Goal: Task Accomplishment & Management: Use online tool/utility

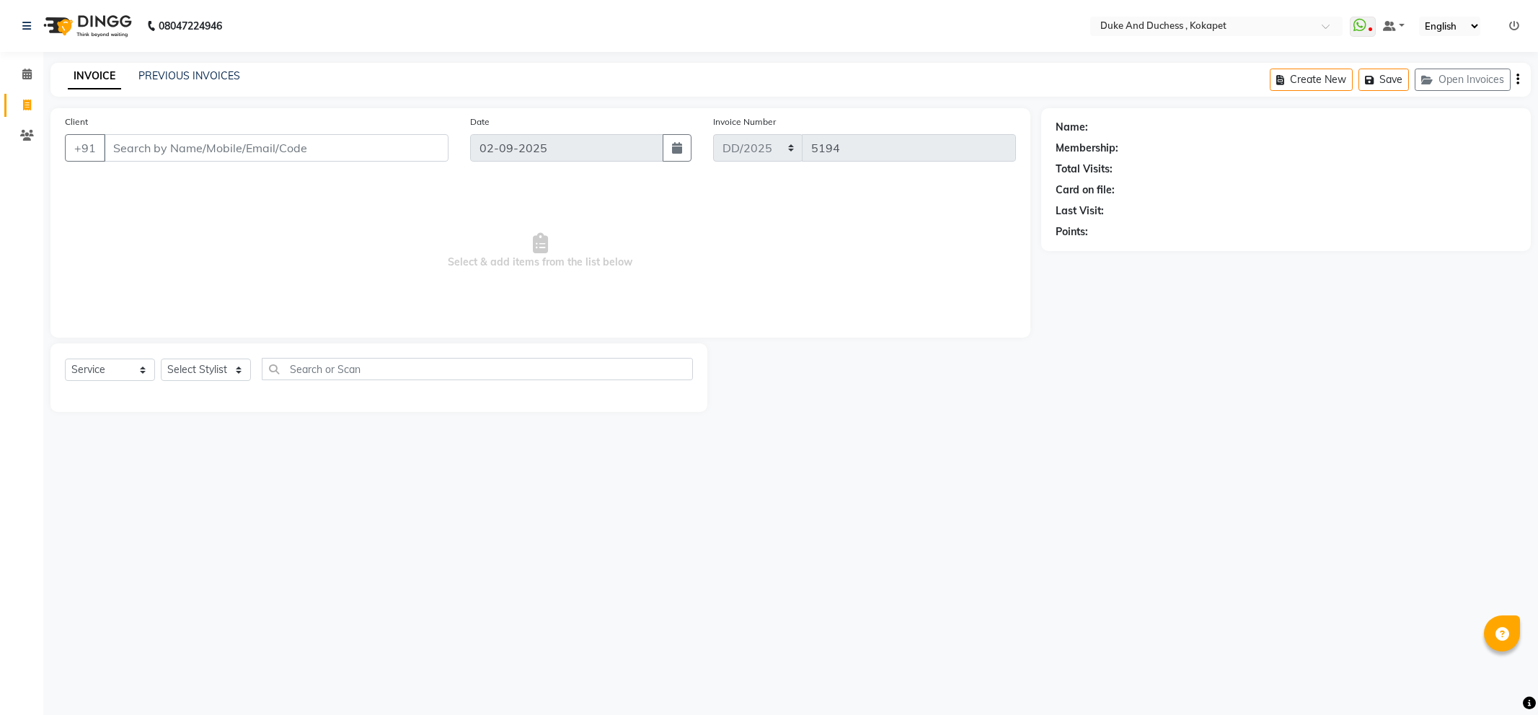
select select "service"
click at [213, 70] on link "PREVIOUS INVOICES" at bounding box center [189, 75] width 102 height 13
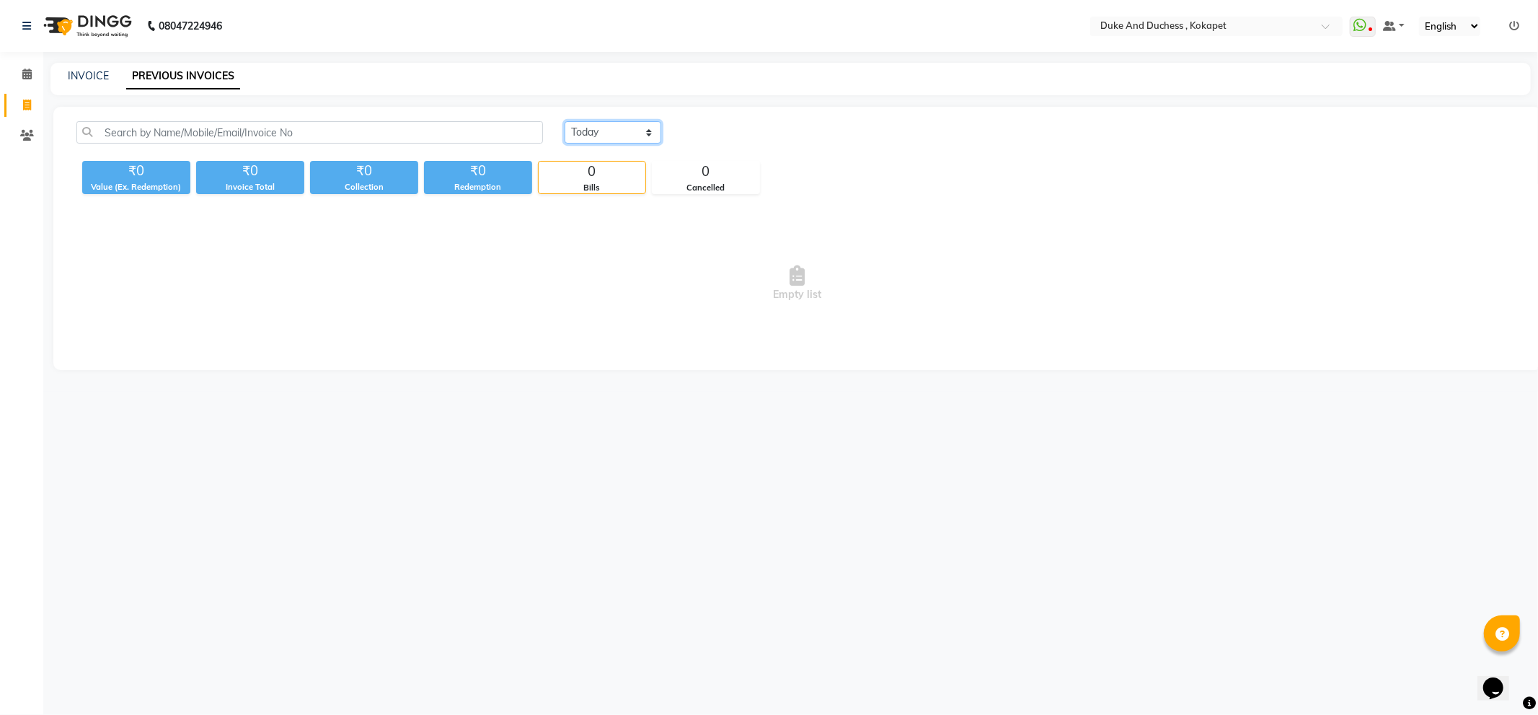
click at [604, 131] on select "[DATE] [DATE] Custom Range" at bounding box center [613, 132] width 97 height 22
select select "[DATE]"
click at [565, 121] on select "[DATE] [DATE] Custom Range" at bounding box center [613, 132] width 97 height 22
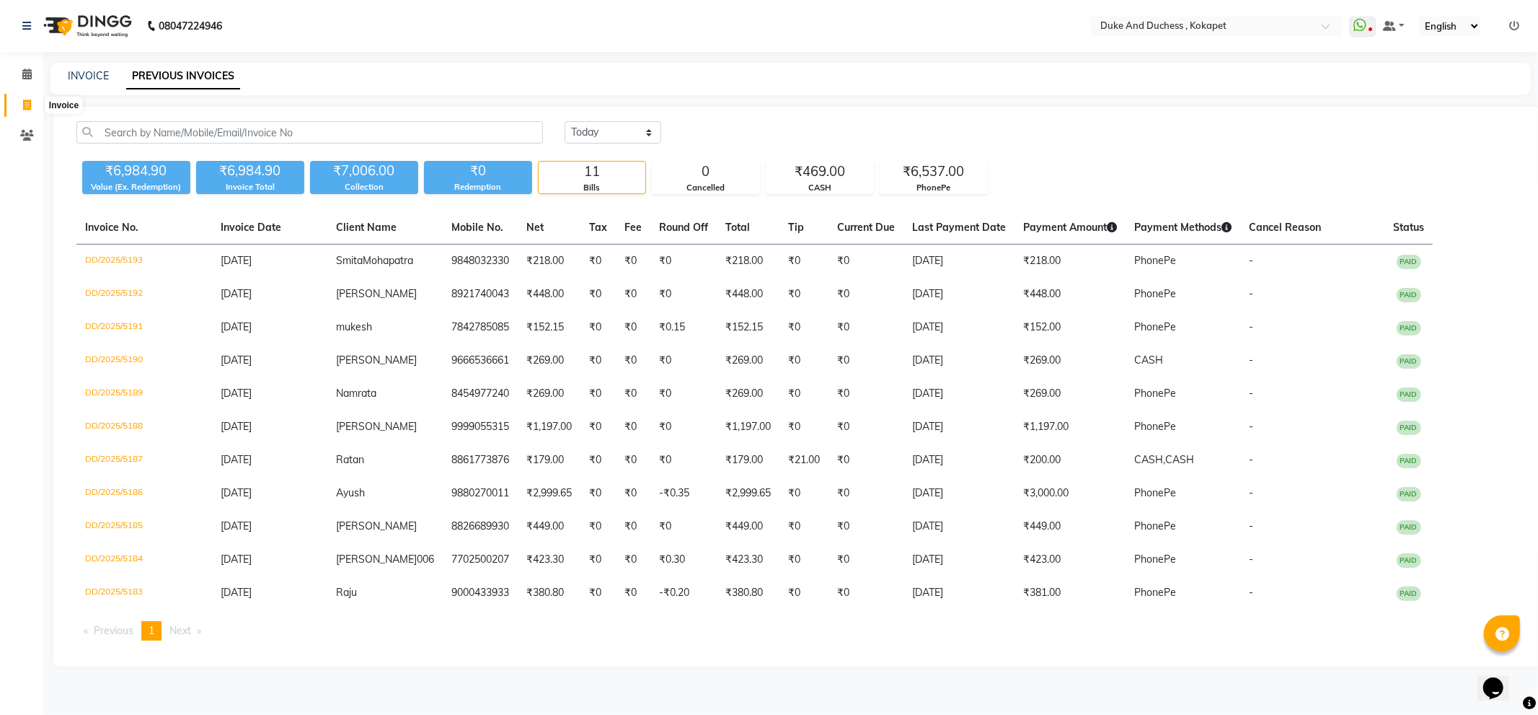
click at [29, 97] on span at bounding box center [26, 105] width 25 height 17
select select "service"
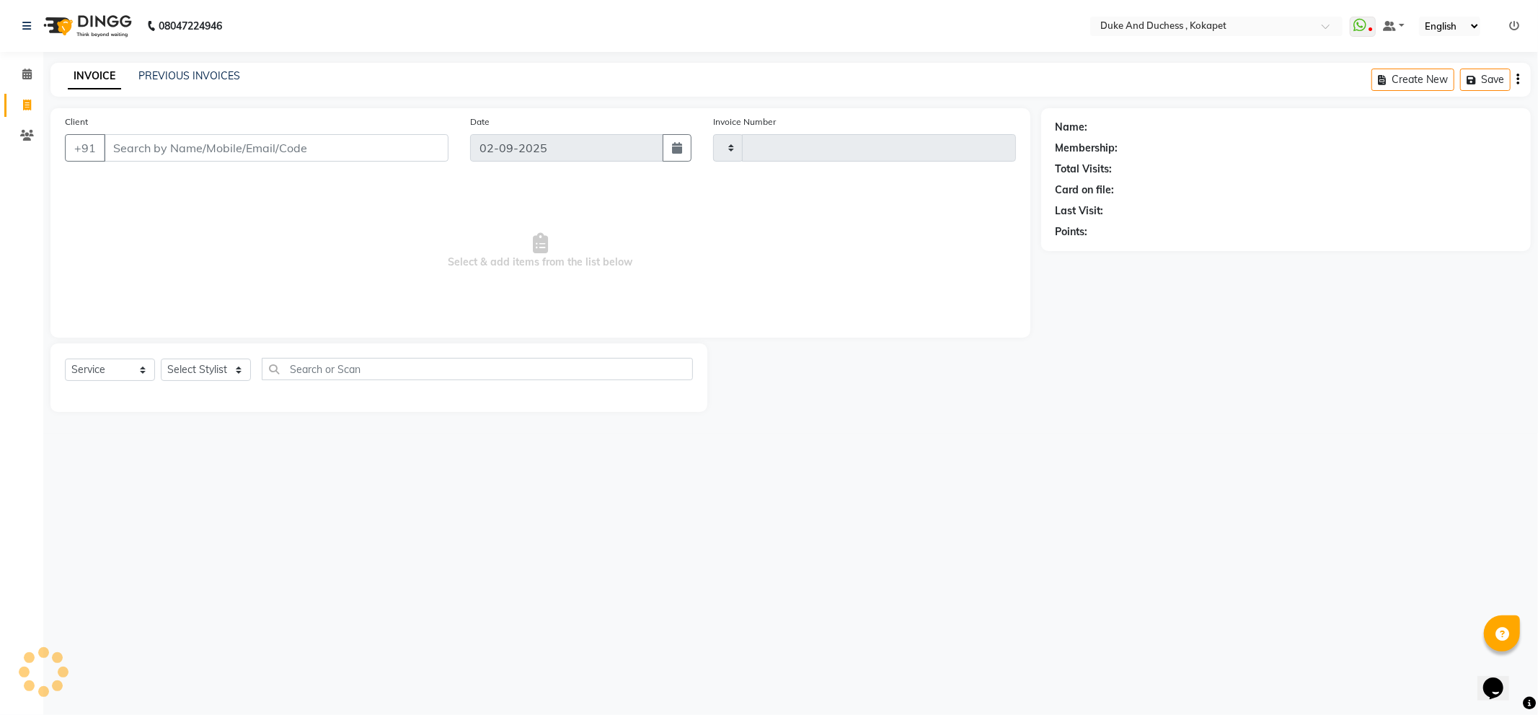
type input "5194"
select select "5687"
click at [1486, 675] on button "Opens Chat This icon Opens the chat window." at bounding box center [1493, 687] width 32 height 25
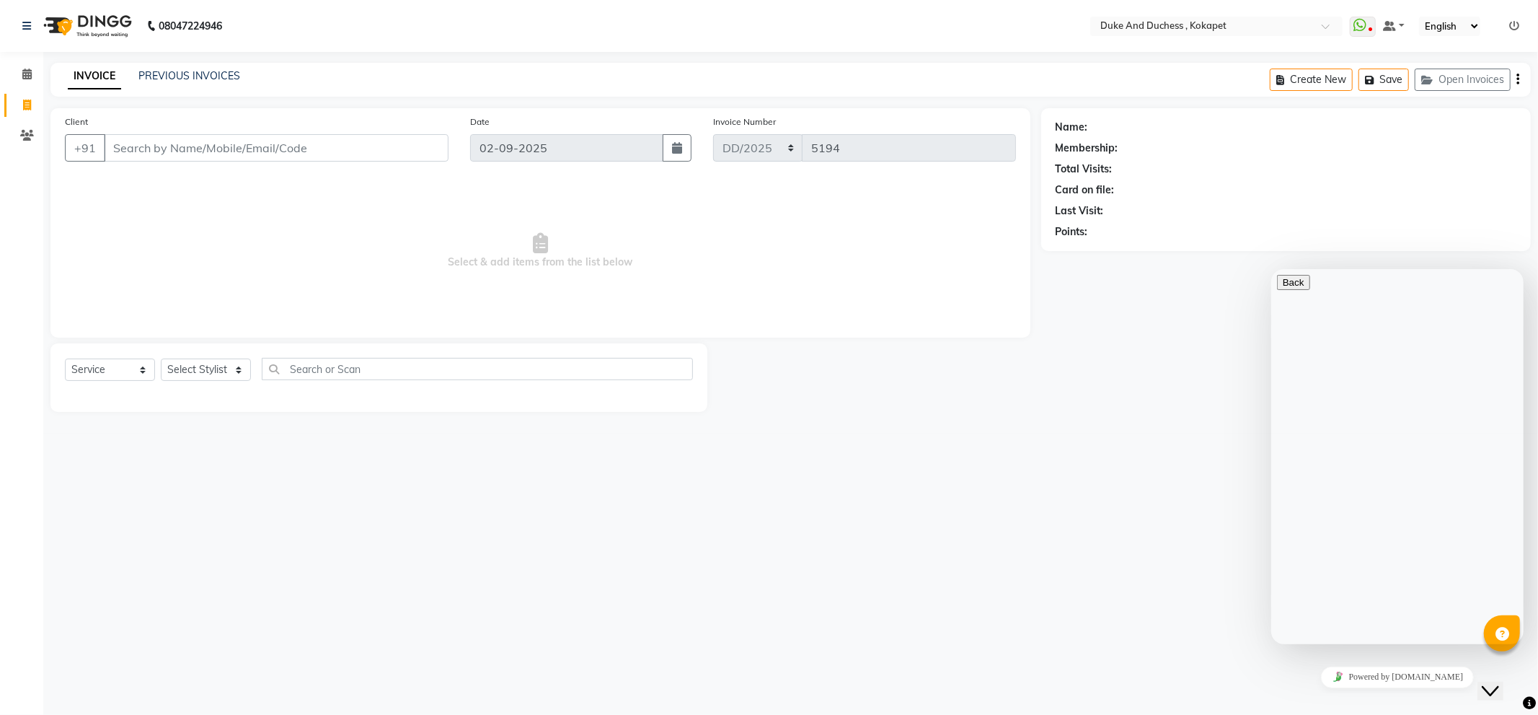
click at [1172, 407] on div "Name: Membership: Total Visits: Card on file: Last Visit: Points:" at bounding box center [1291, 260] width 500 height 304
drag, startPoint x: 968, startPoint y: 521, endPoint x: 1108, endPoint y: 611, distance: 166.4
click at [976, 522] on div "08047224946 Select Location × Duke And Duchess , Kokapet WhatsApp Status ✕ Stat…" at bounding box center [769, 357] width 1538 height 715
drag, startPoint x: 1046, startPoint y: 148, endPoint x: 1046, endPoint y: 162, distance: 13.7
click at [1046, 162] on div "Name: Membership: Total Visits: Card on file: Last Visit: Points:" at bounding box center [1286, 179] width 490 height 143
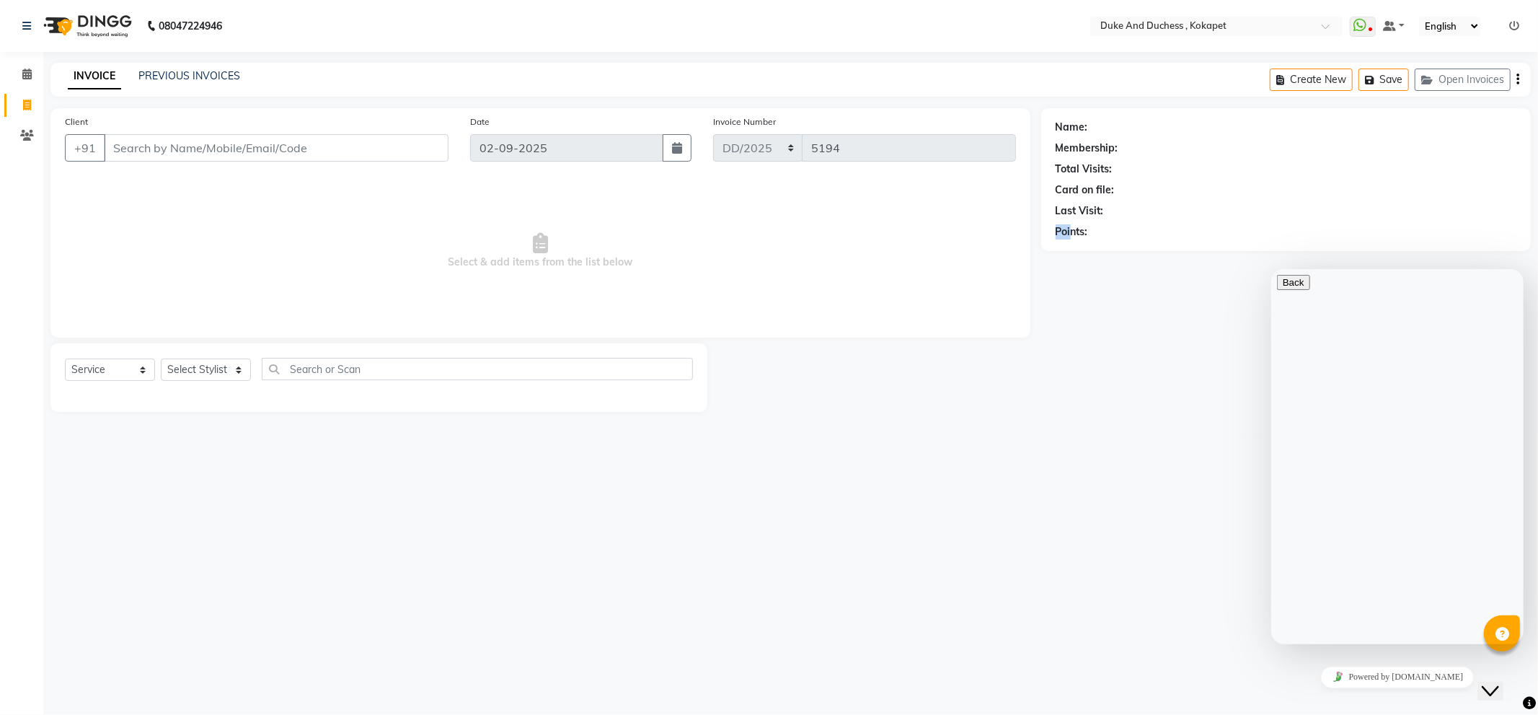
click at [1076, 273] on div "Name: Membership: Total Visits: Card on file: Last Visit: Points:" at bounding box center [1291, 260] width 500 height 304
click at [1077, 278] on div "Name: Membership: Total Visits: Card on file: Last Visit: Points:" at bounding box center [1291, 260] width 500 height 304
